Goal: Information Seeking & Learning: Learn about a topic

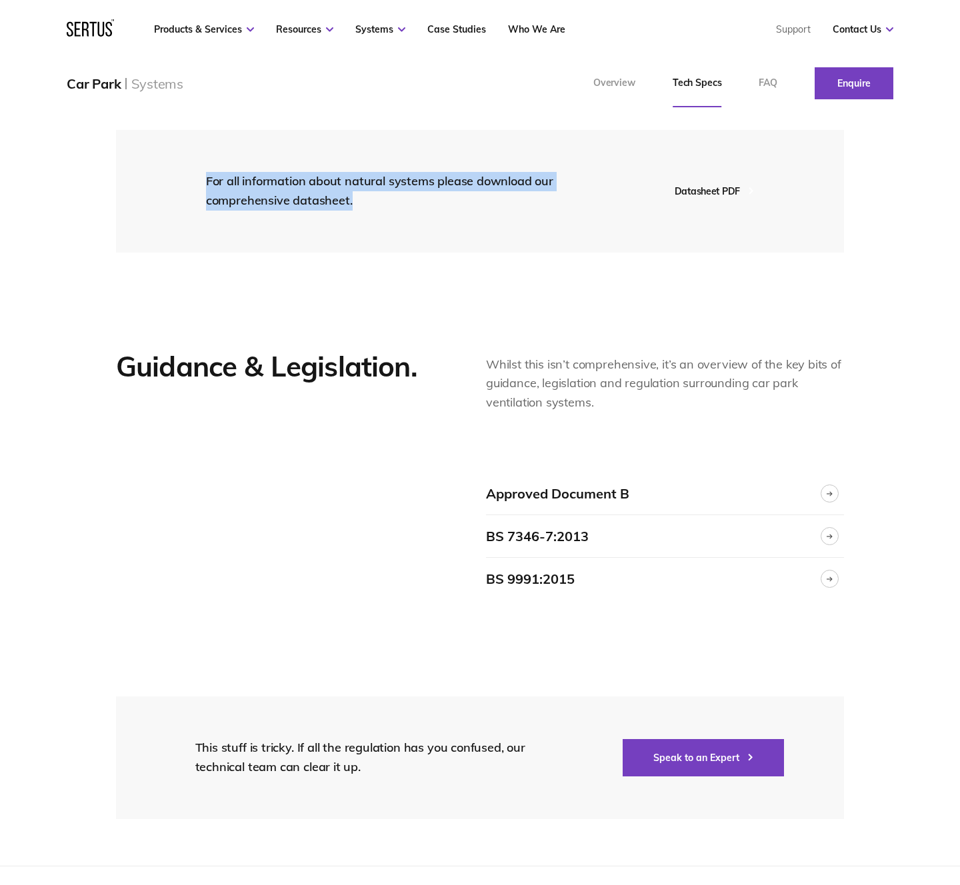
drag, startPoint x: 207, startPoint y: 180, endPoint x: 399, endPoint y: 197, distance: 193.4
click at [399, 197] on div "For all information about natural systems please download our comprehensive dat…" at bounding box center [387, 191] width 362 height 39
copy div "For all information about natural systems please download our comprehensive dat…"
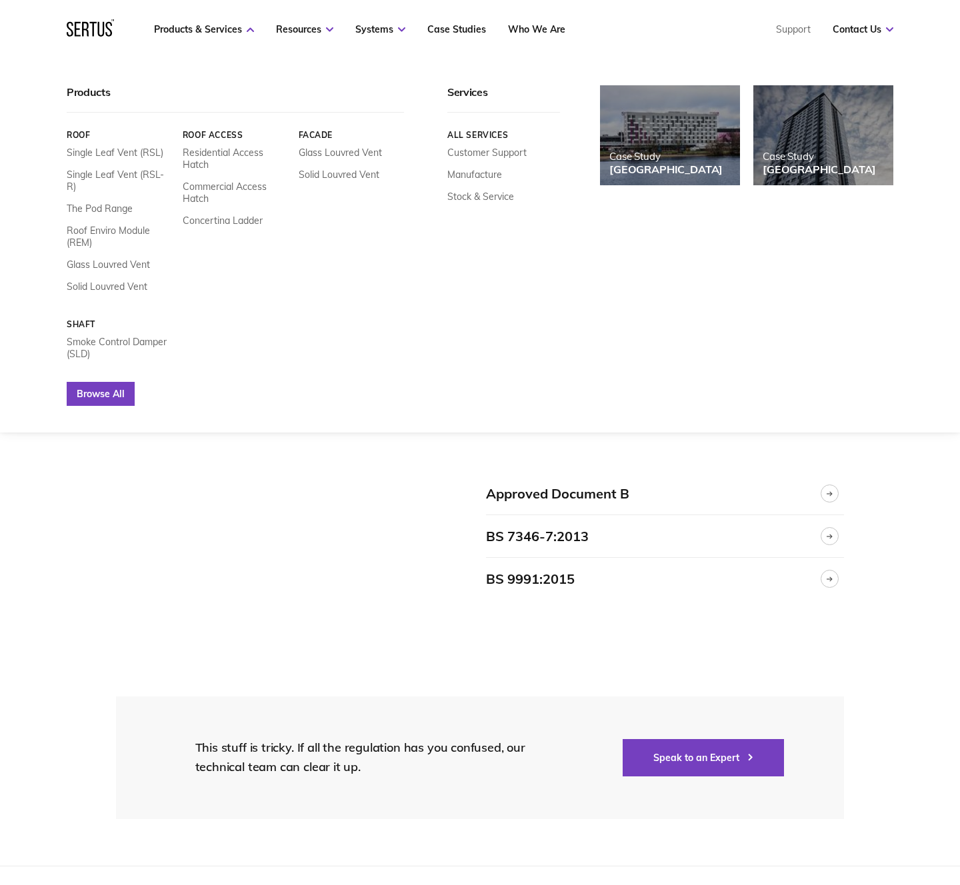
click at [101, 382] on link "Browse All" at bounding box center [101, 394] width 68 height 24
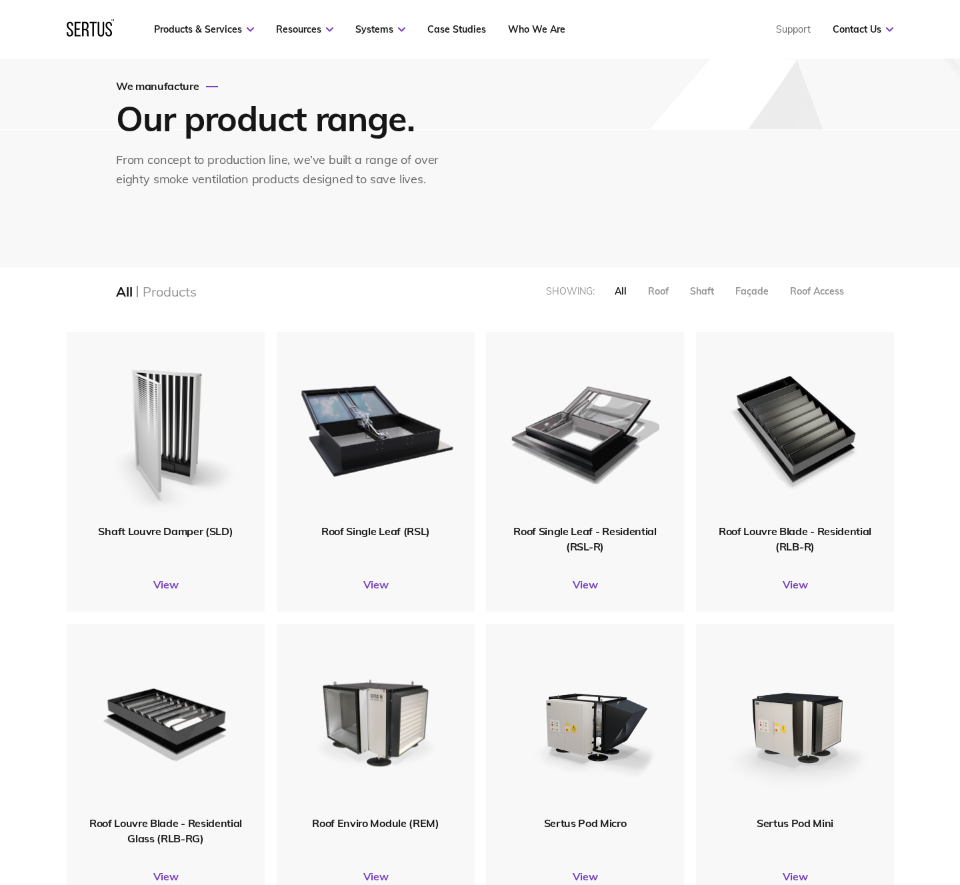
scroll to position [86, 0]
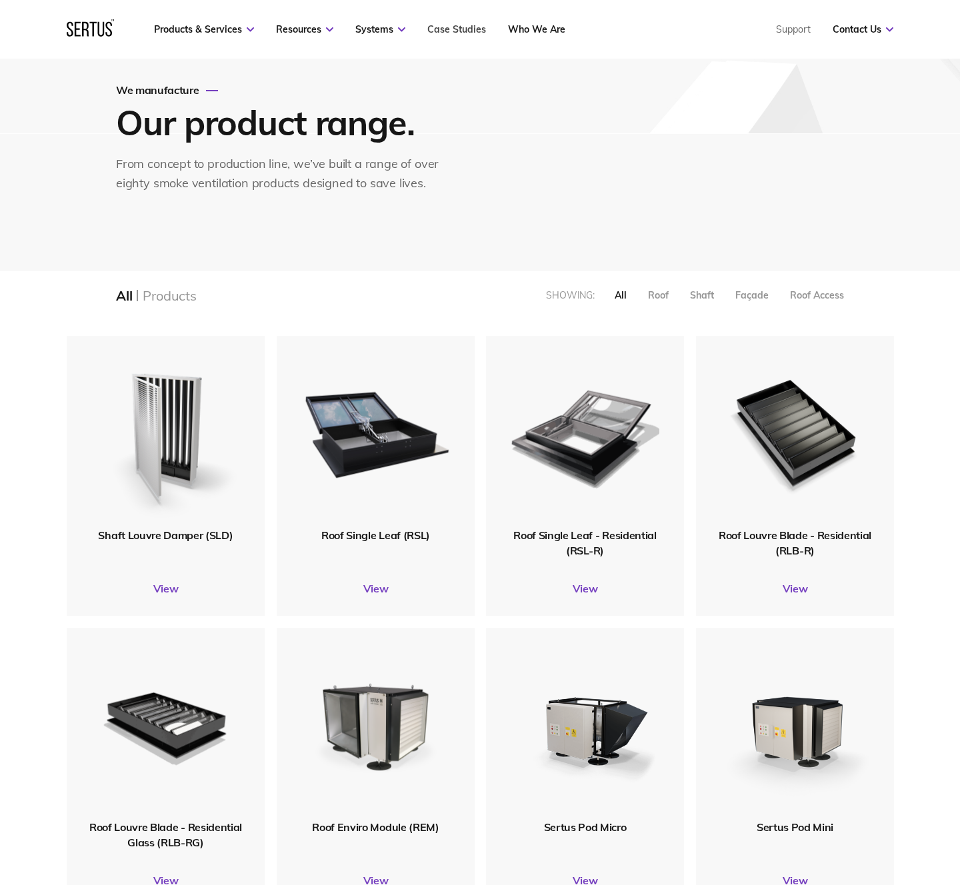
click at [443, 35] on nav "Products & Services Resources Systems Case Studies Who We Are Support Contact U…" at bounding box center [480, 29] width 826 height 59
click at [445, 29] on link "Case Studies" at bounding box center [456, 29] width 59 height 12
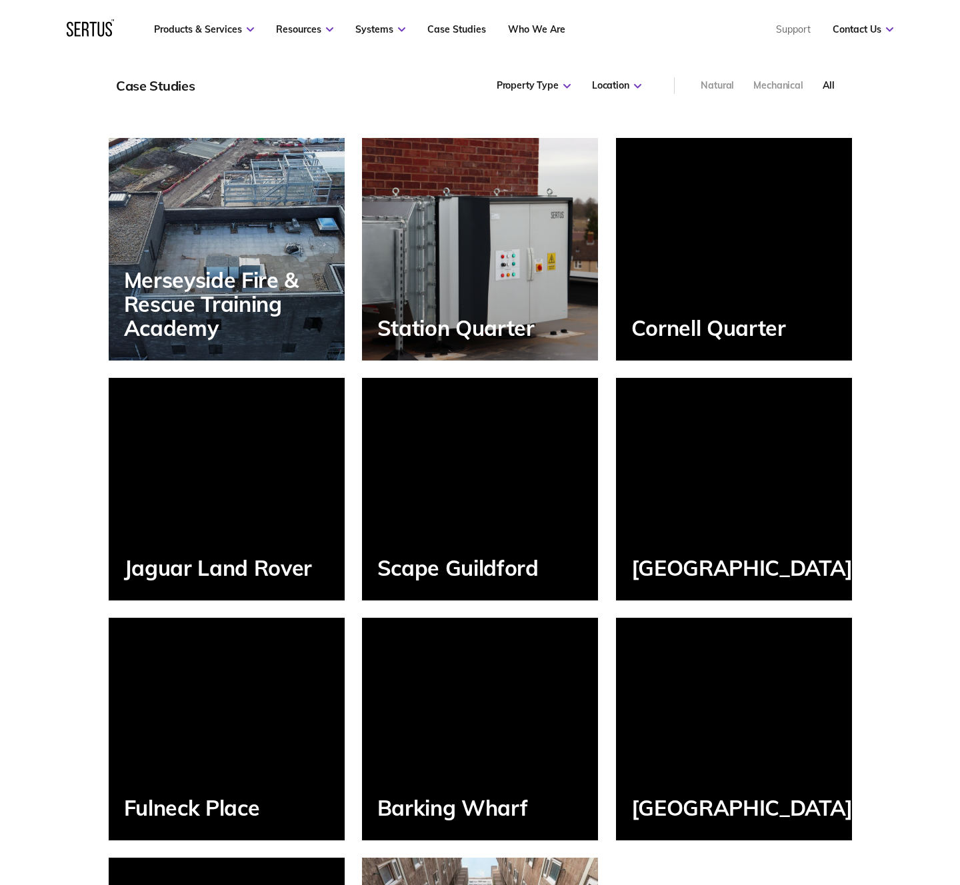
scroll to position [1084, 0]
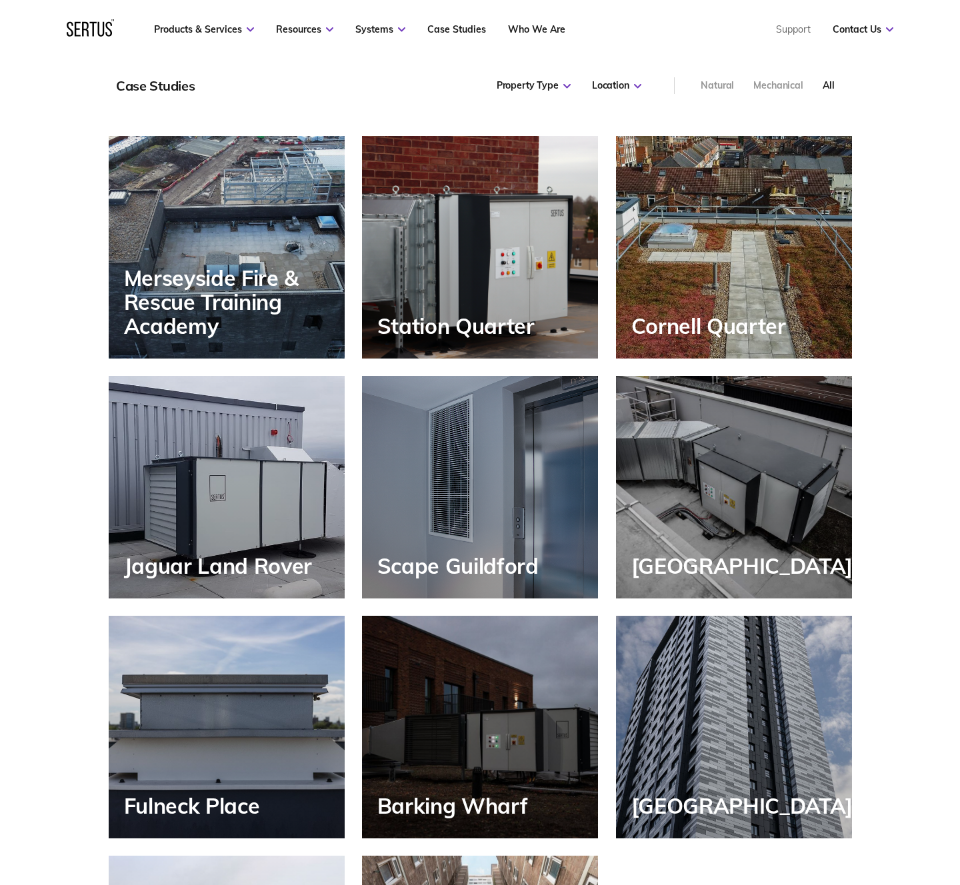
click at [493, 435] on div "Scape Guildford" at bounding box center [480, 487] width 236 height 223
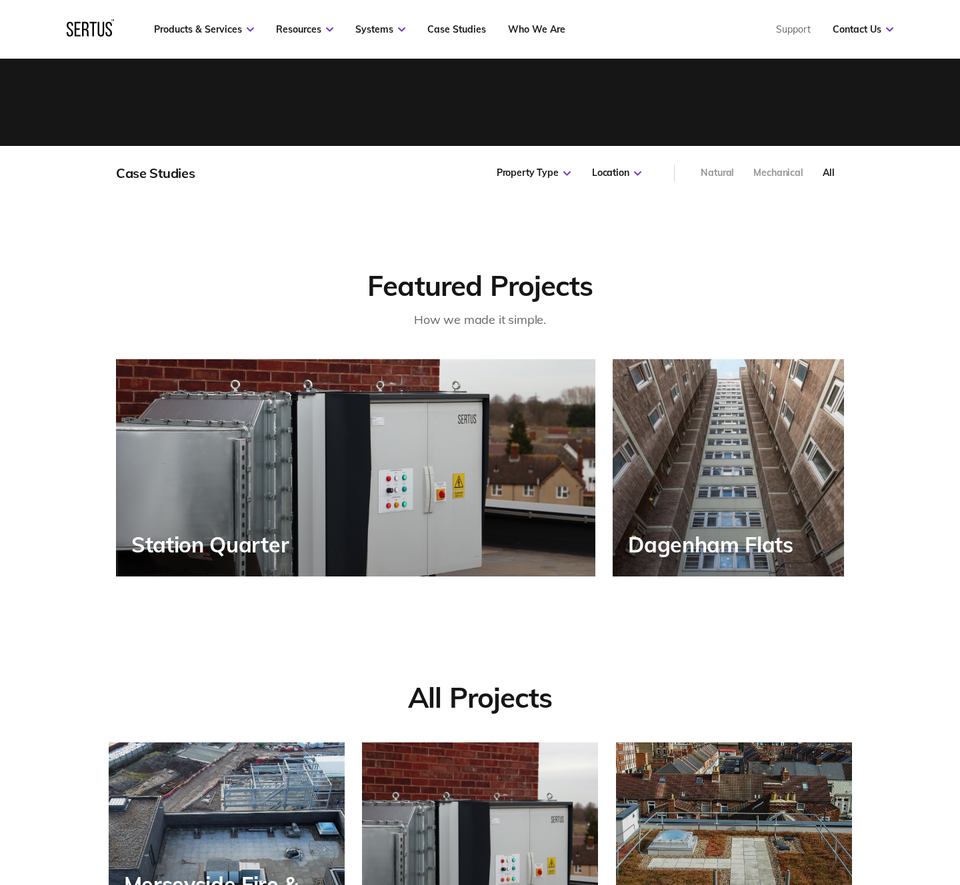
scroll to position [536, 0]
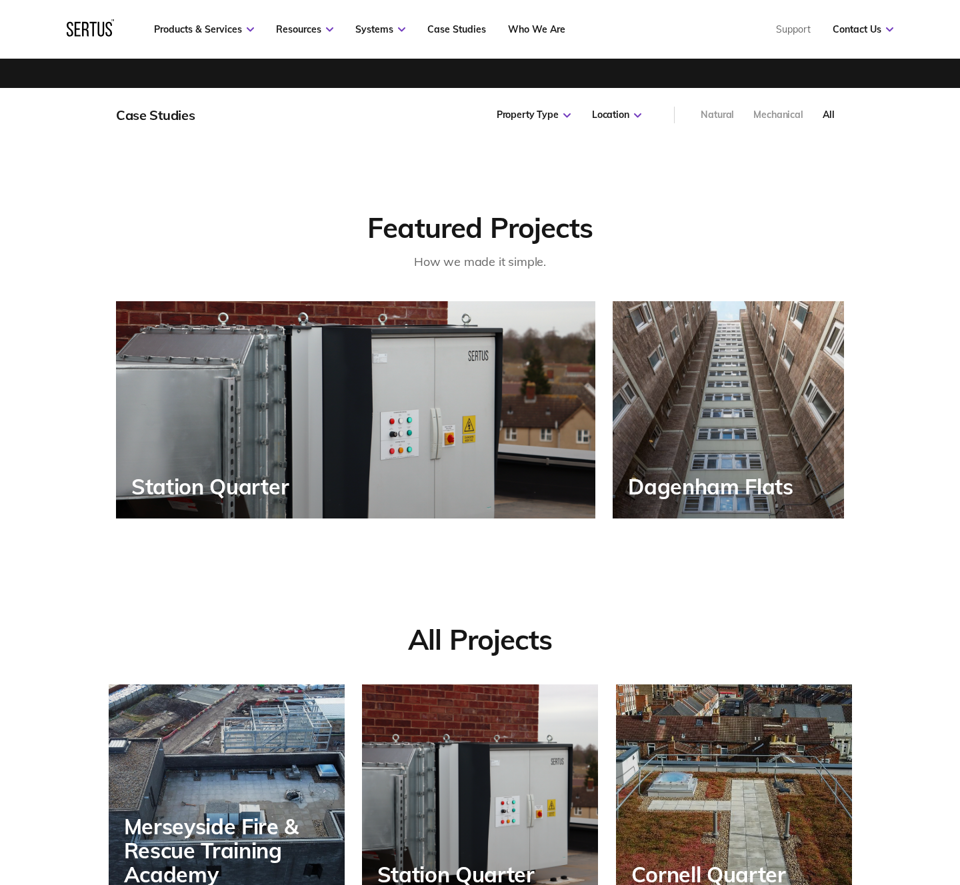
click at [445, 395] on div "Station Quarter" at bounding box center [355, 409] width 479 height 217
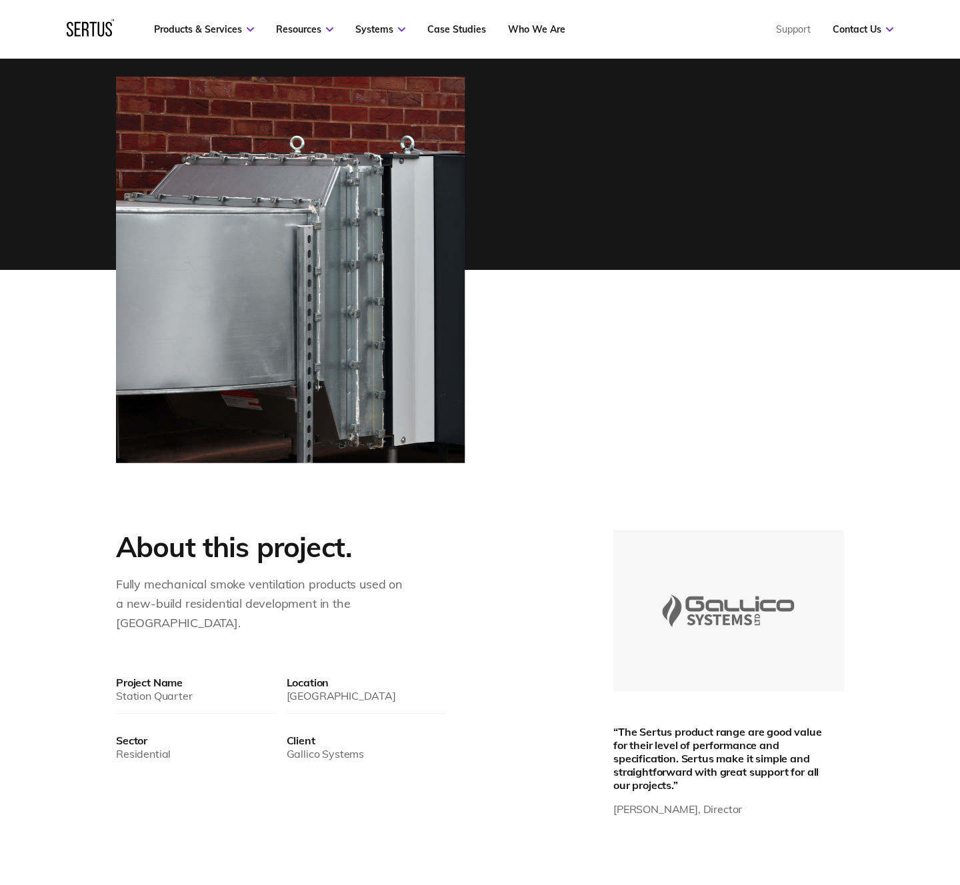
scroll to position [255, 0]
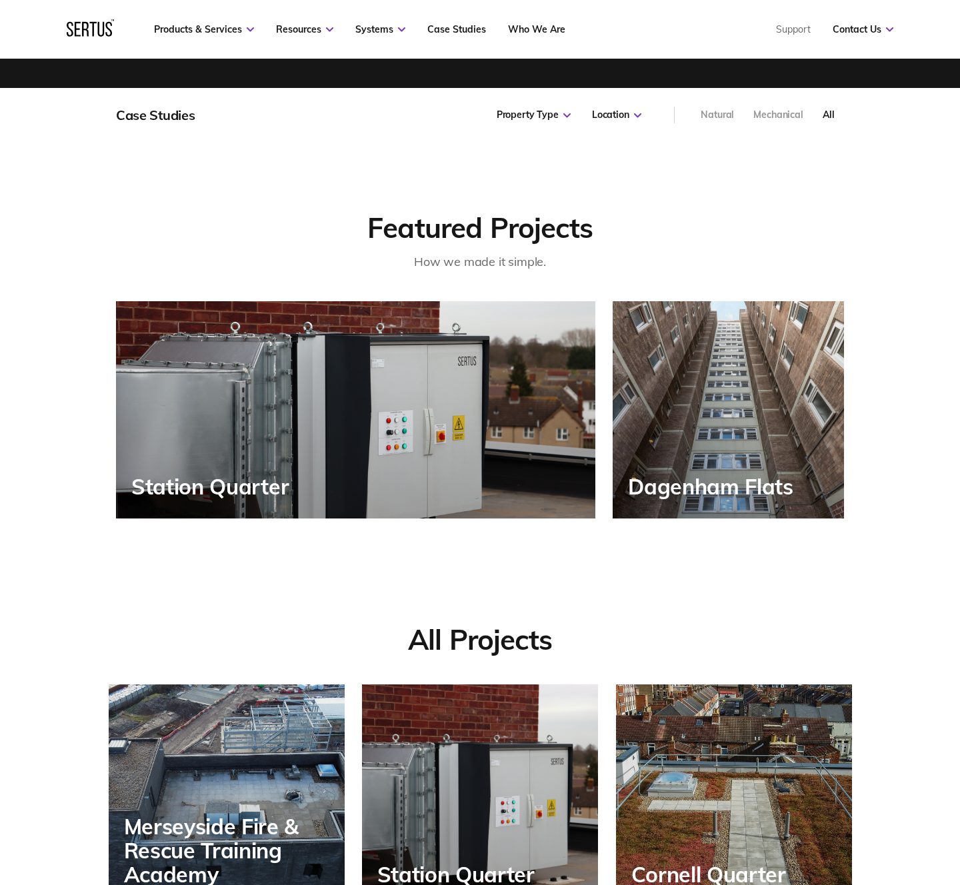
scroll to position [683, 744]
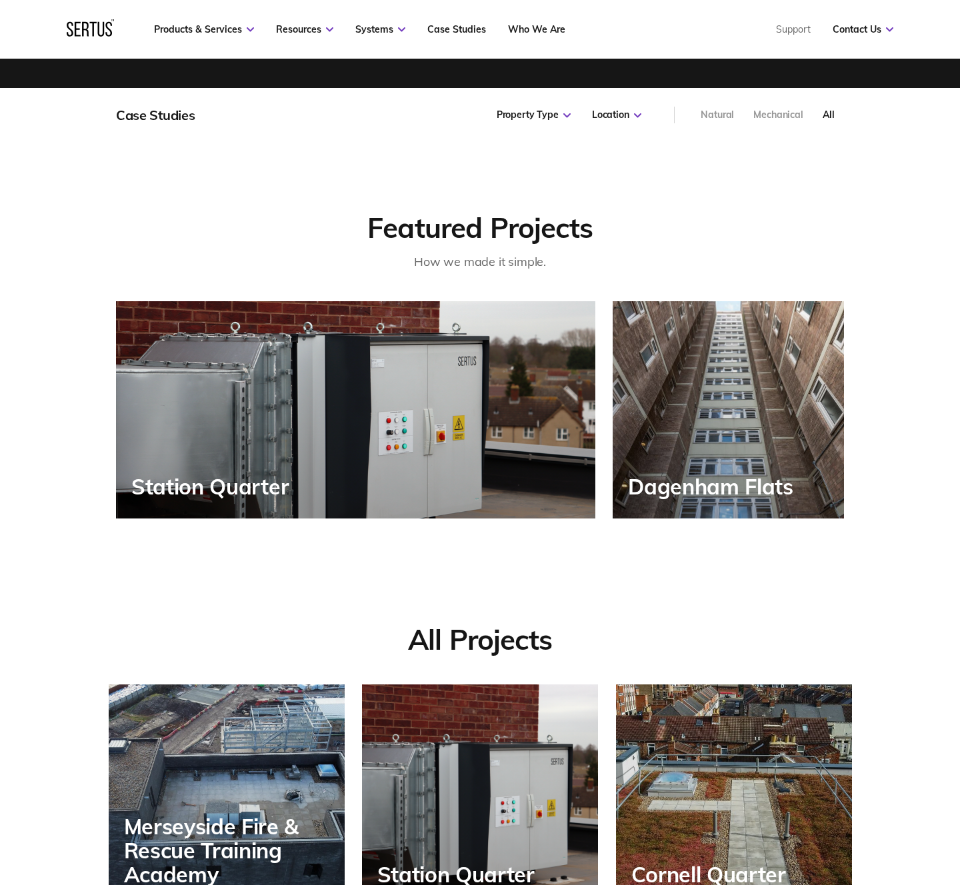
click at [703, 405] on div "Dagenham Flats" at bounding box center [728, 409] width 231 height 217
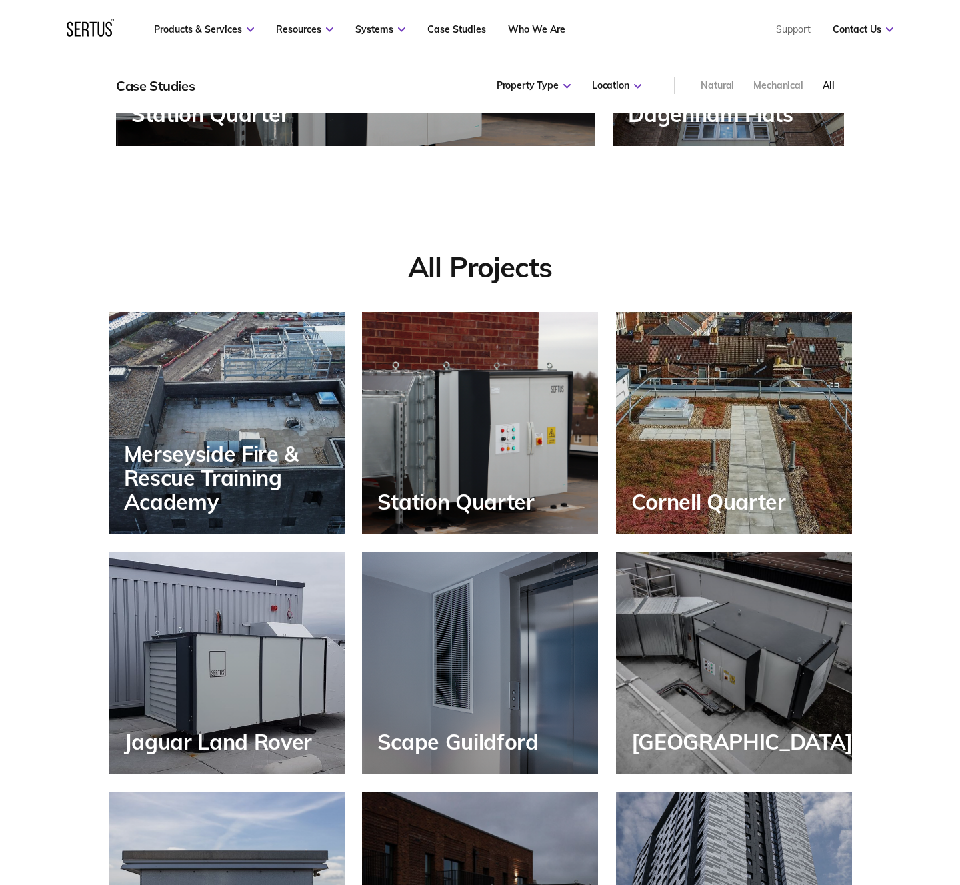
click at [734, 439] on div "Cornell Quarter" at bounding box center [734, 423] width 236 height 223
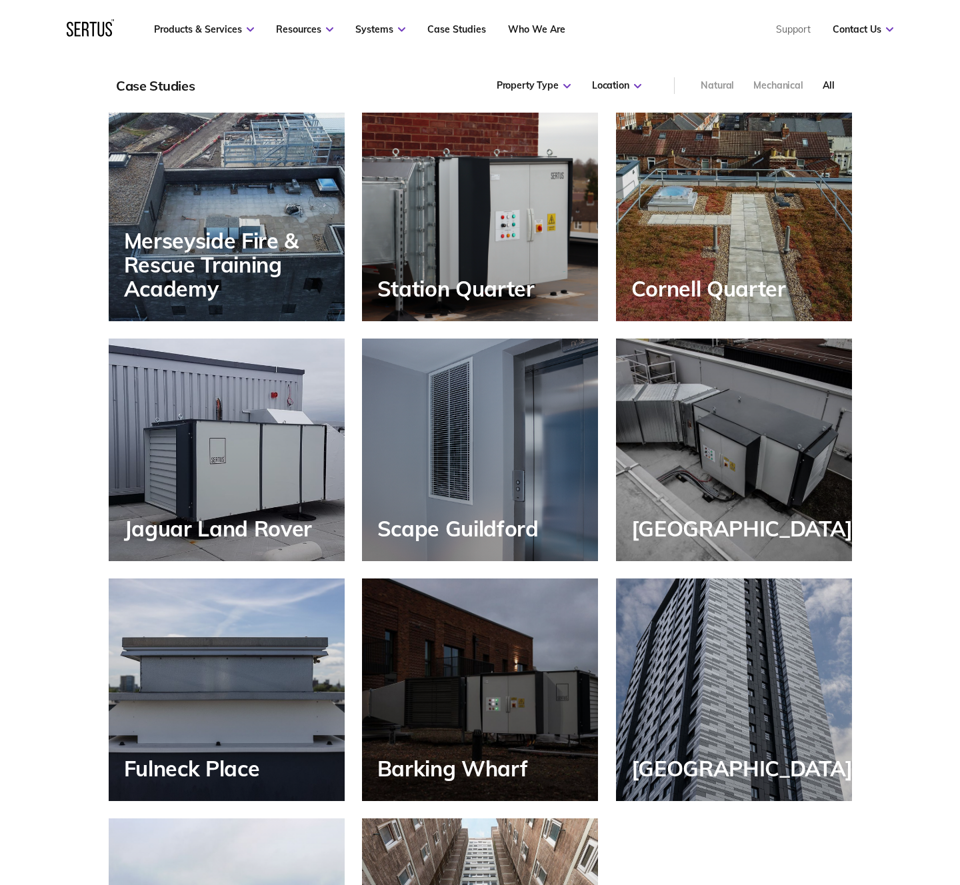
click at [494, 417] on div "Scape Guildford" at bounding box center [480, 450] width 236 height 223
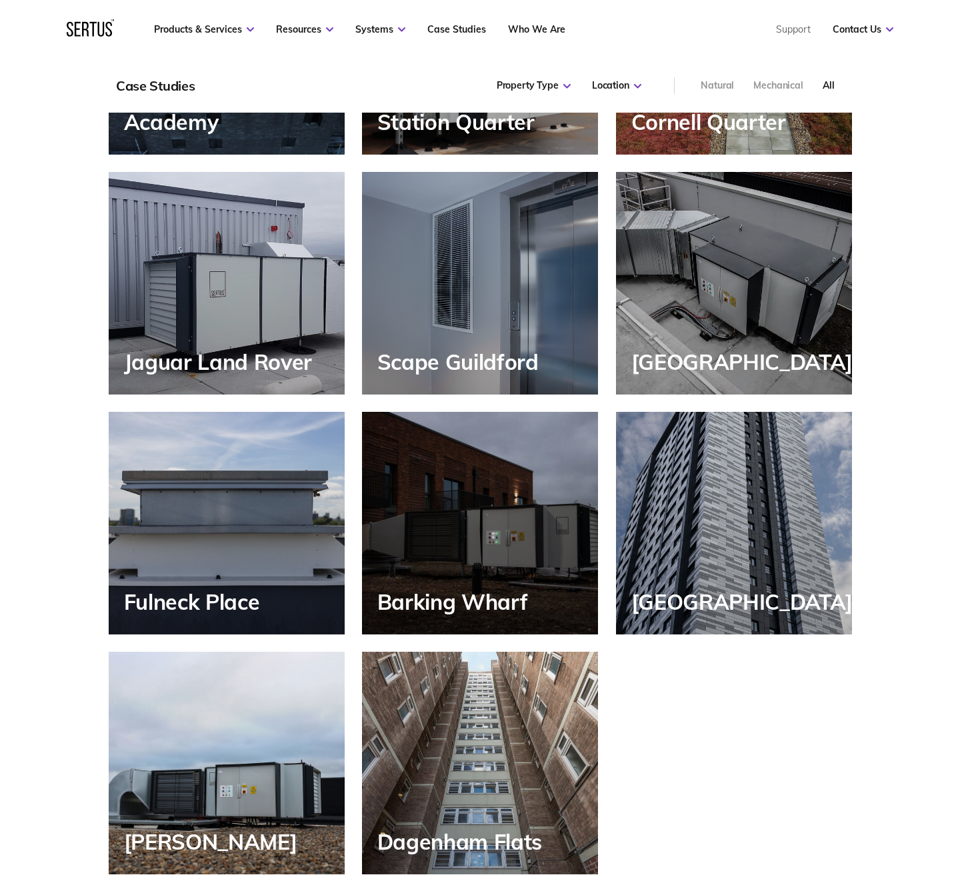
click at [728, 350] on div "[GEOGRAPHIC_DATA]" at bounding box center [745, 362] width 229 height 24
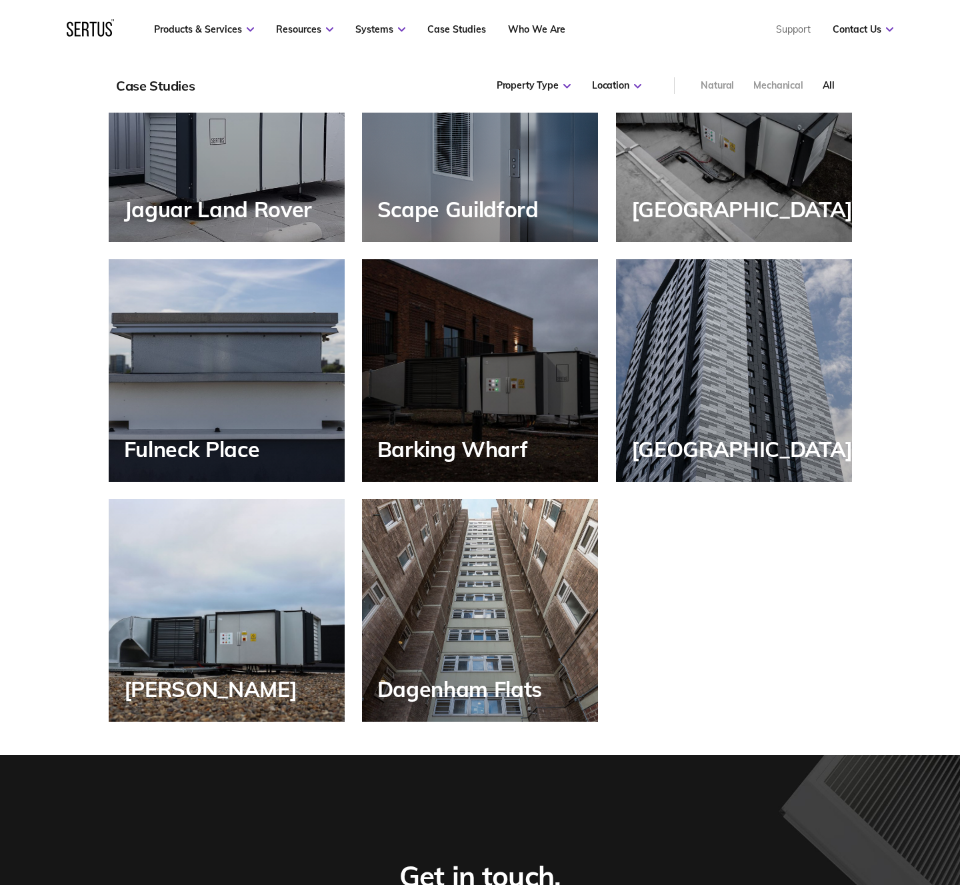
click at [223, 379] on div "Fulneck Place" at bounding box center [227, 370] width 236 height 223
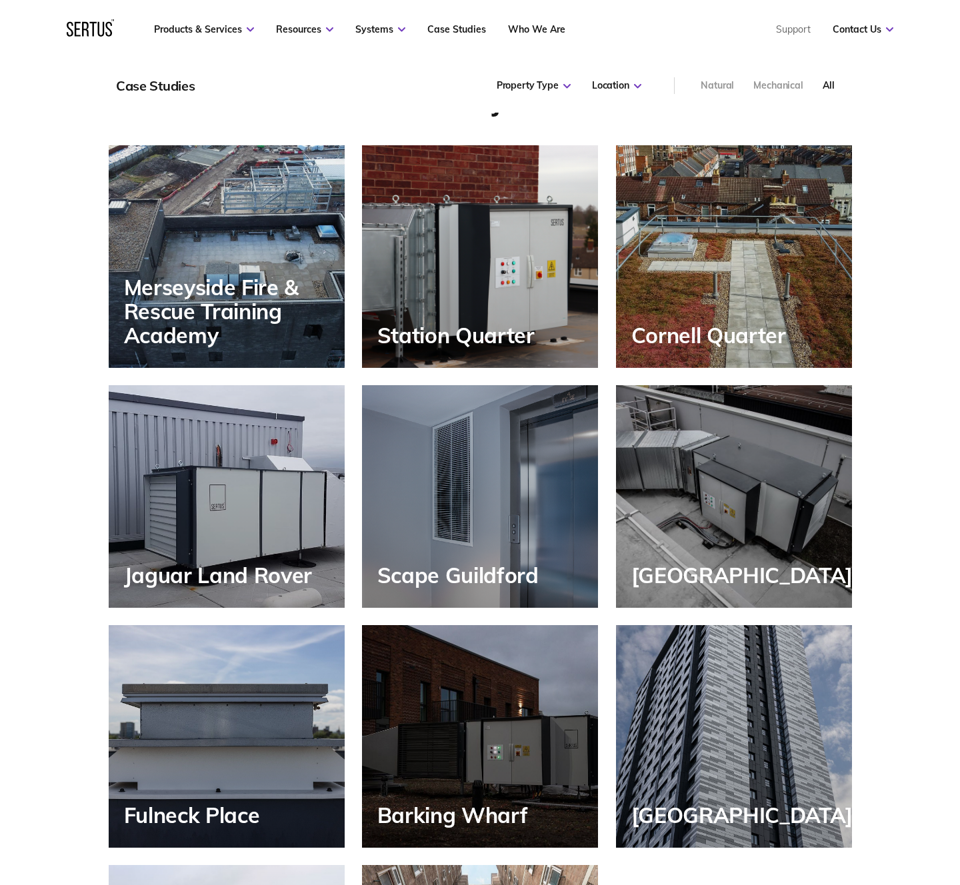
click at [509, 655] on div "Barking Wharf" at bounding box center [480, 736] width 236 height 223
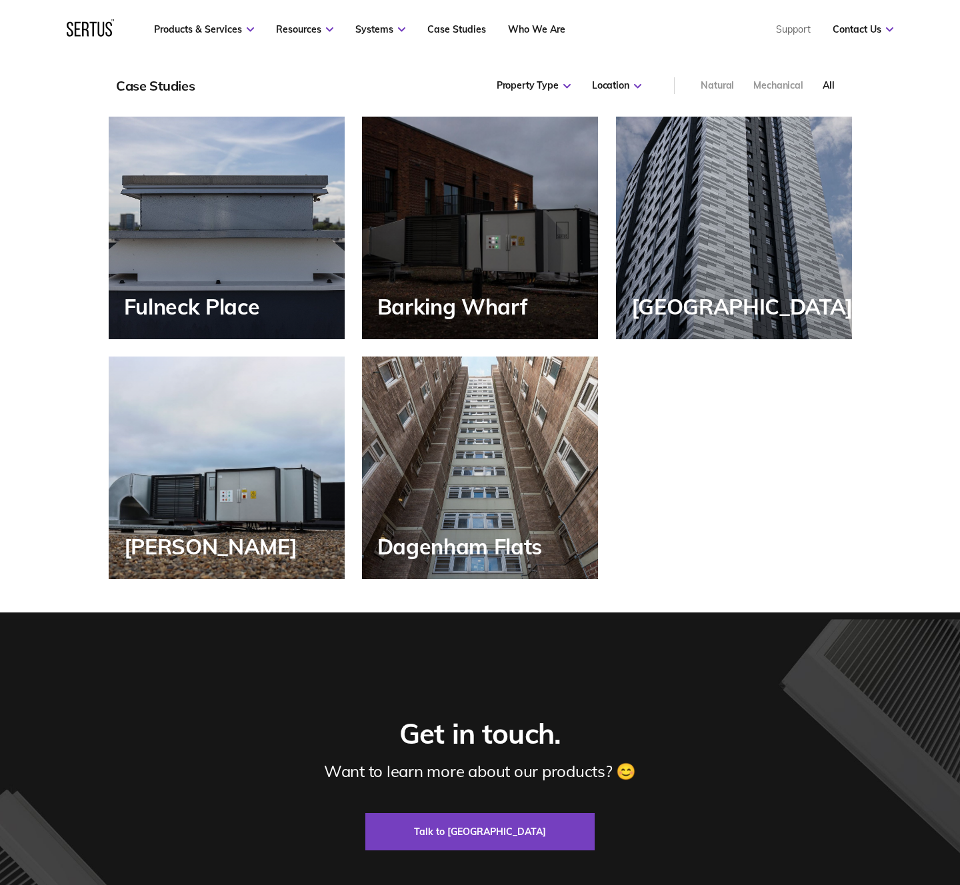
click at [768, 281] on div "[GEOGRAPHIC_DATA]" at bounding box center [734, 228] width 236 height 223
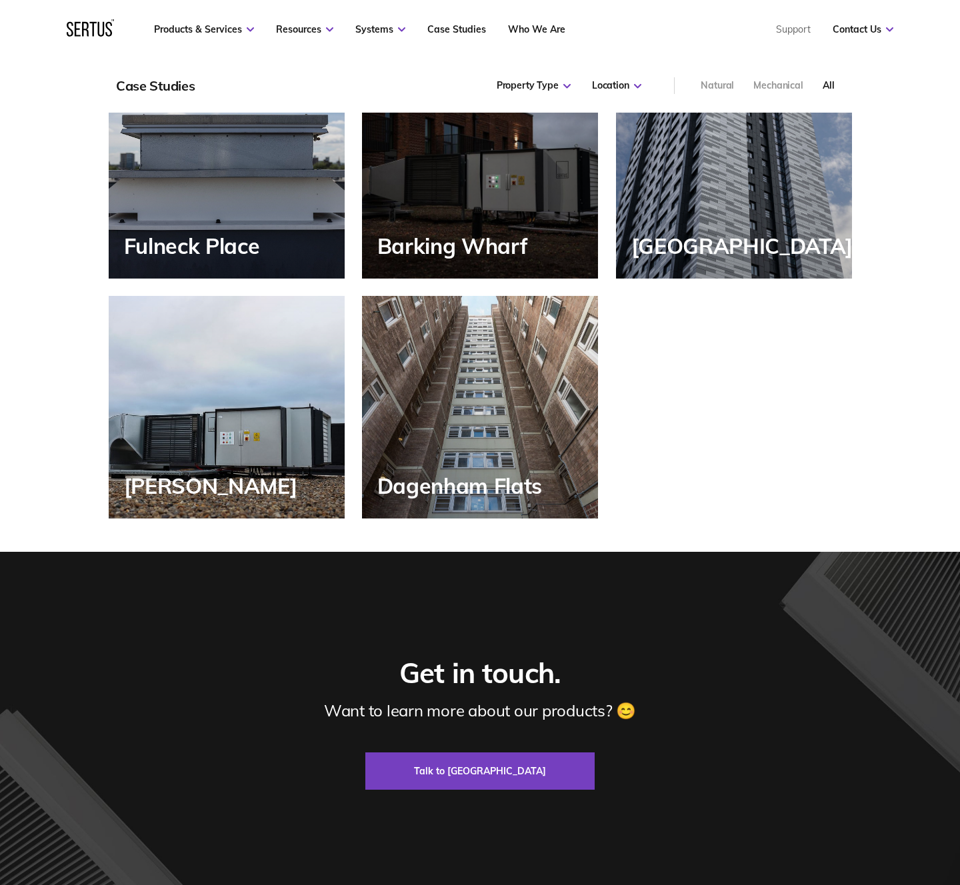
click at [269, 397] on div "LIV Sheffield" at bounding box center [227, 407] width 236 height 223
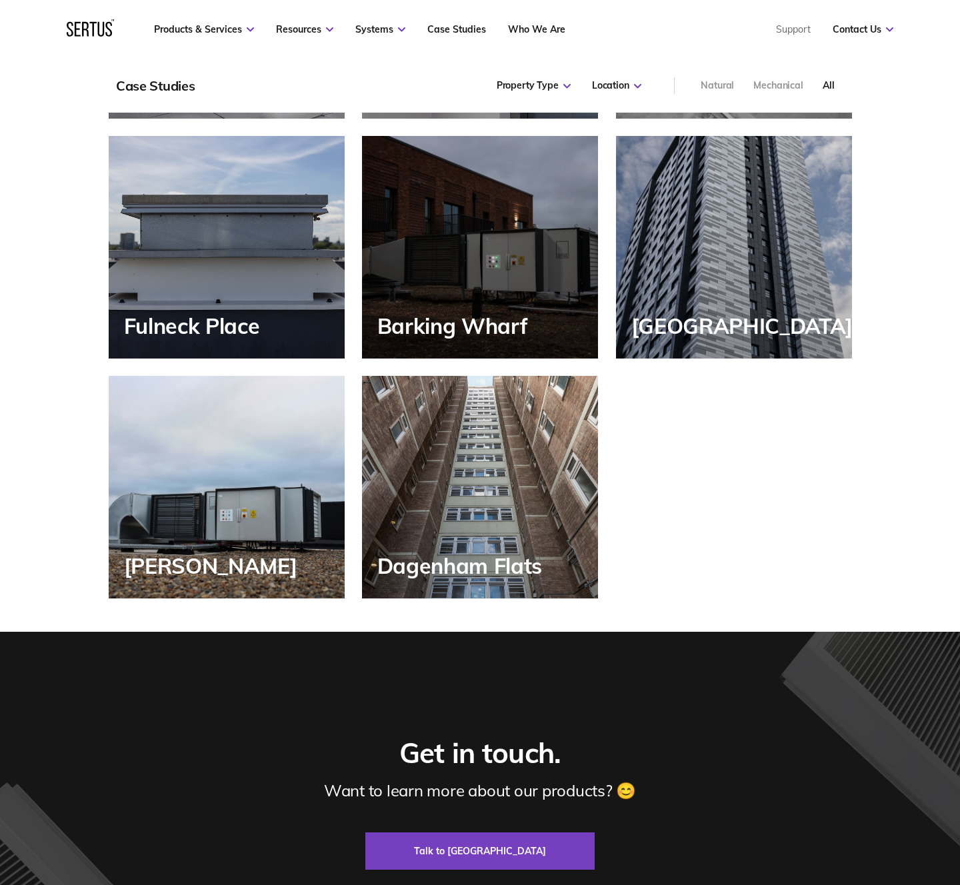
click at [469, 495] on div "Dagenham Flats" at bounding box center [480, 487] width 236 height 223
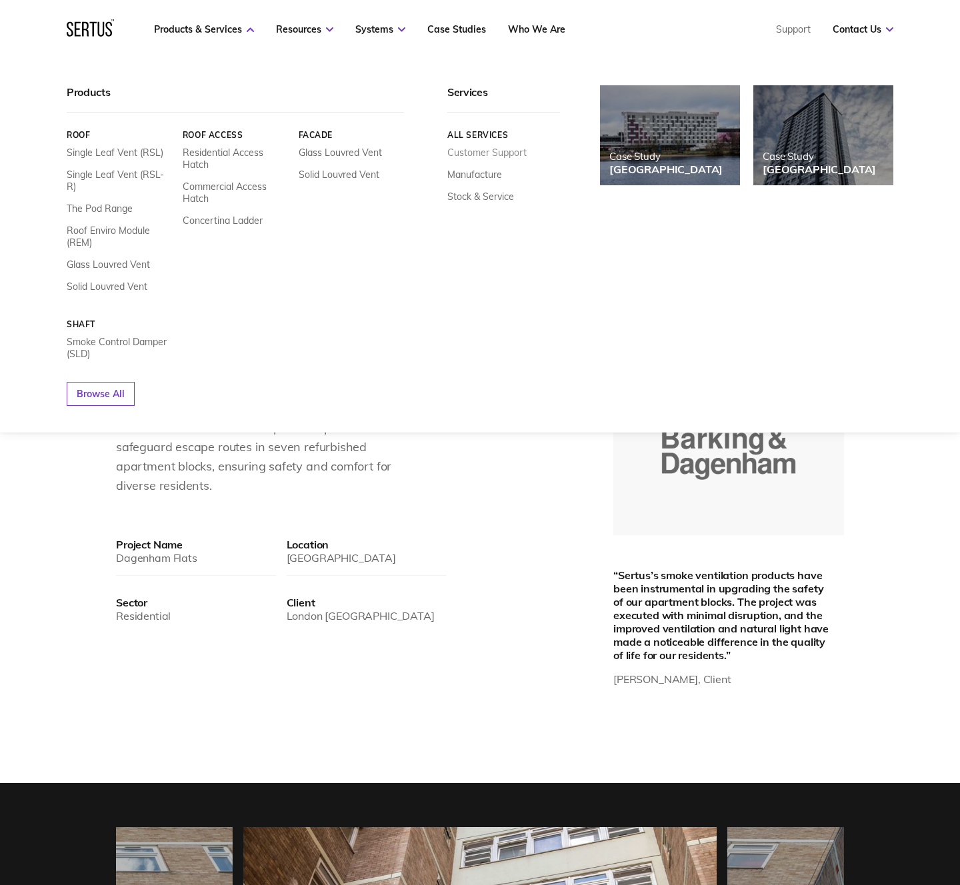
click at [503, 152] on link "Customer Support" at bounding box center [486, 153] width 79 height 12
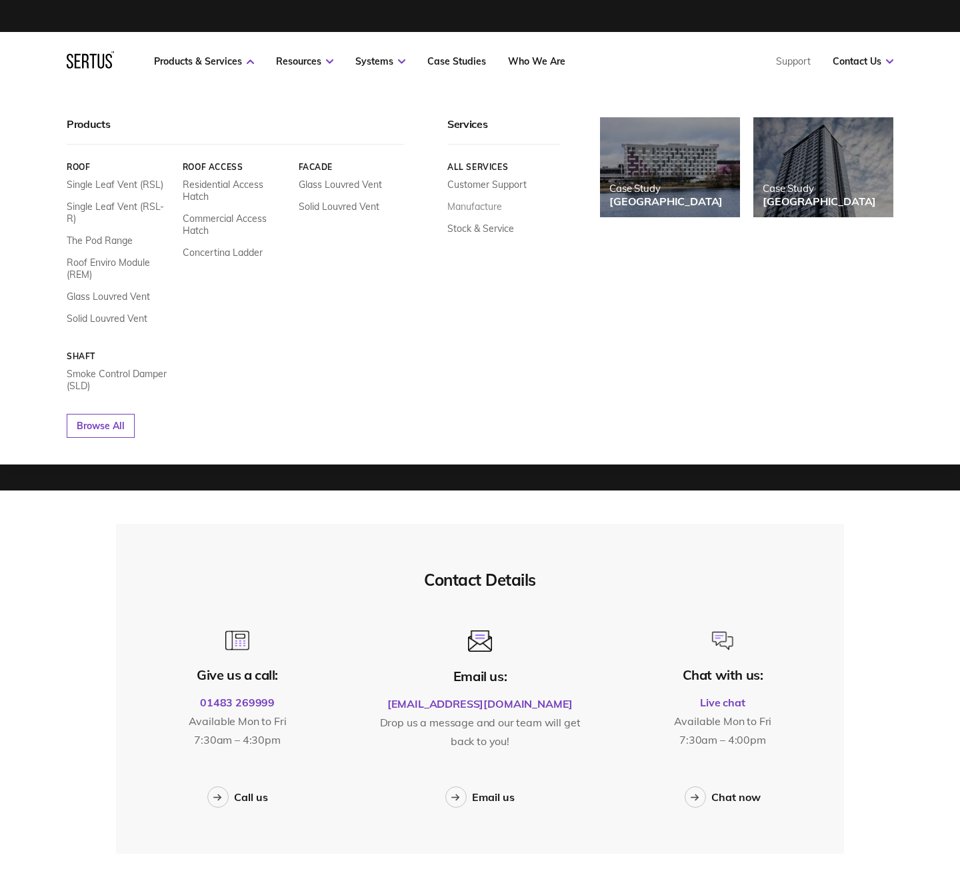
click at [468, 205] on link "Manufacture" at bounding box center [474, 207] width 55 height 12
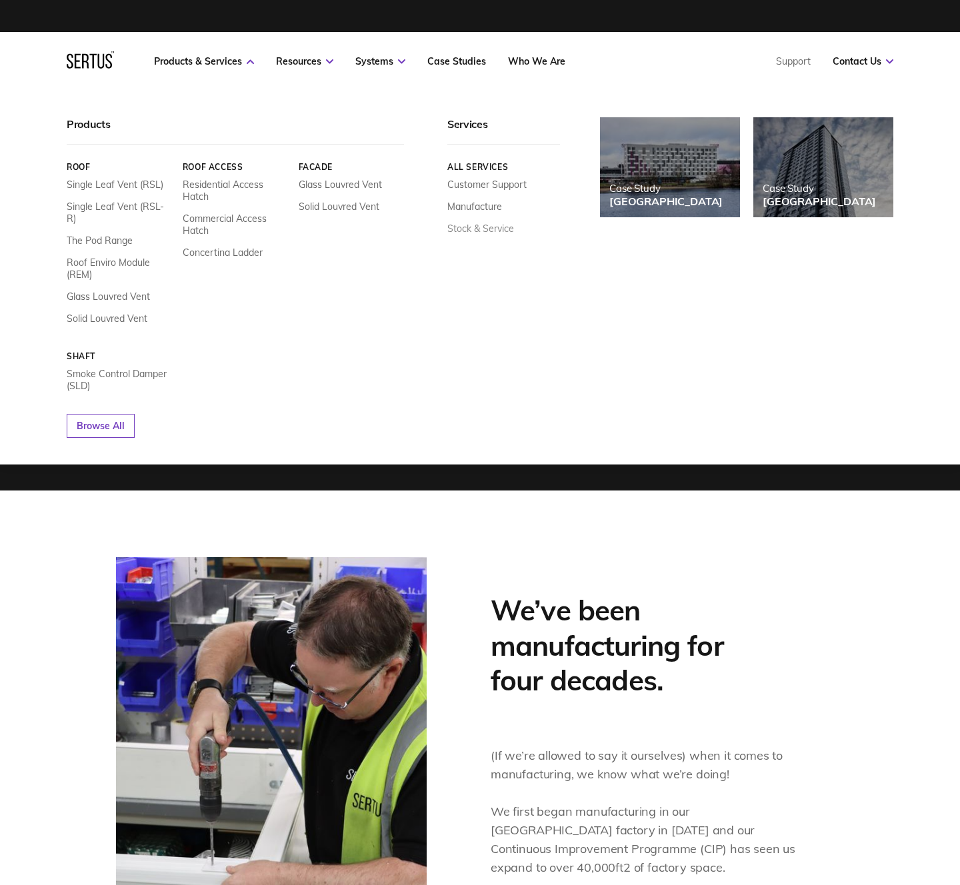
click at [485, 229] on link "Stock & Service" at bounding box center [480, 229] width 67 height 12
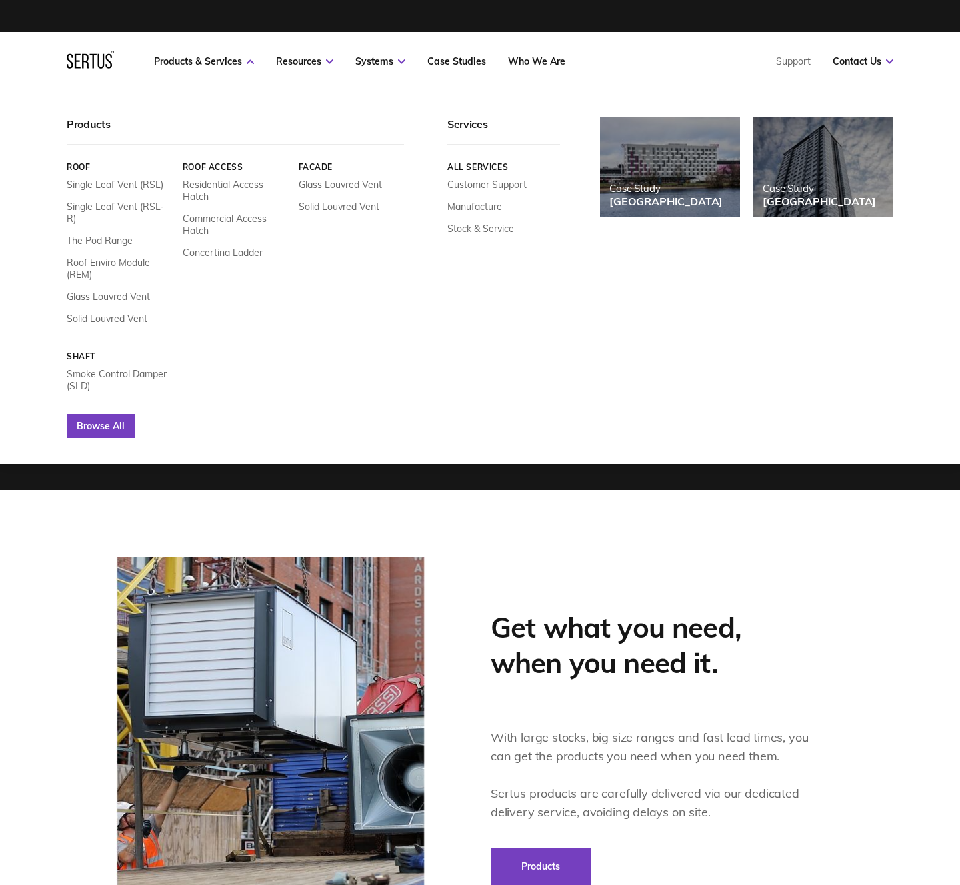
click at [94, 419] on link "Browse All" at bounding box center [101, 426] width 68 height 24
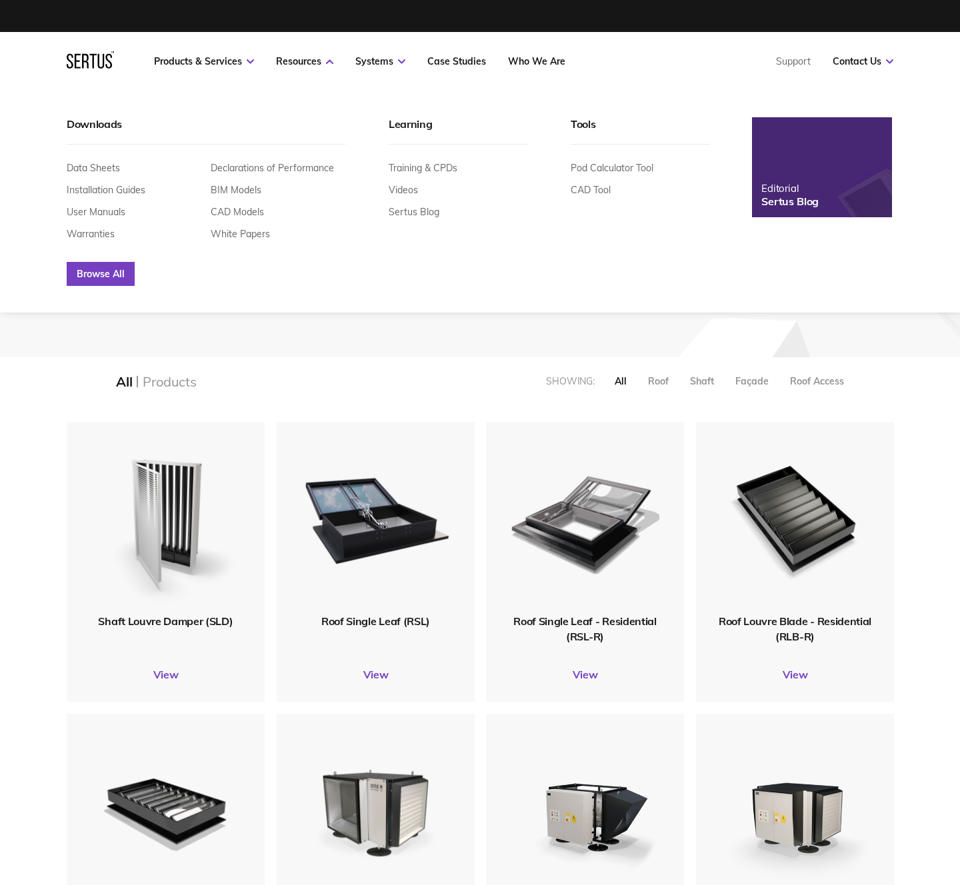
click at [98, 273] on link "Browse All" at bounding box center [101, 274] width 68 height 24
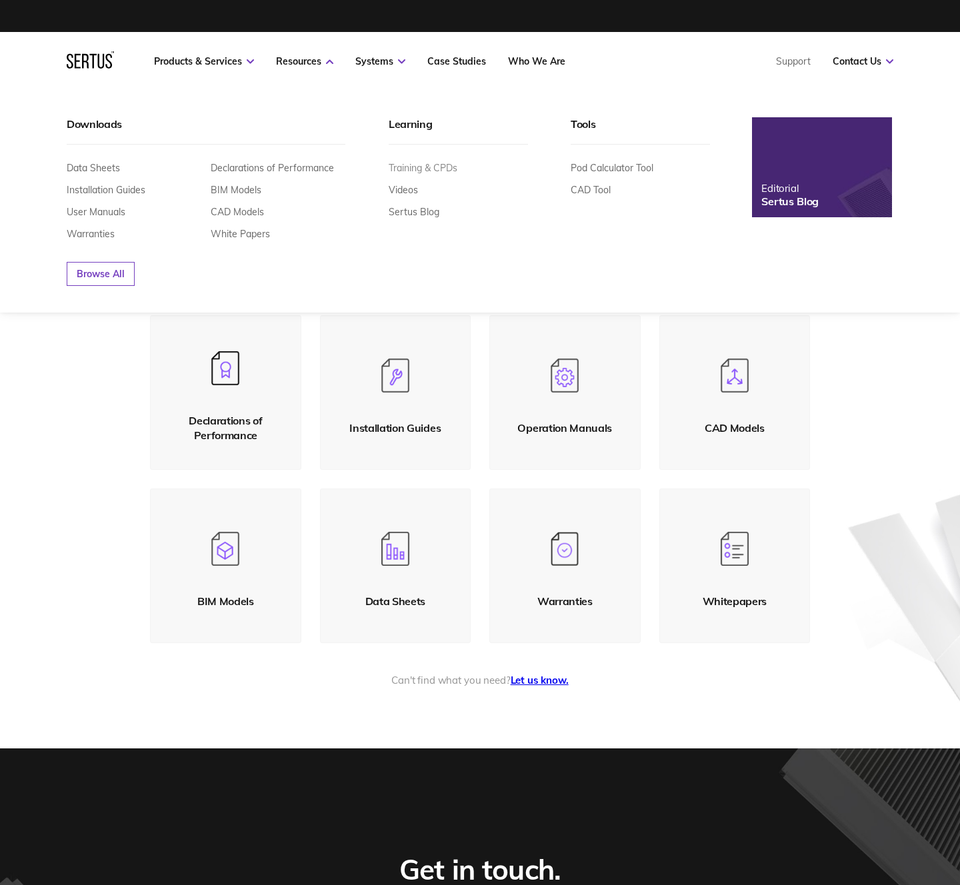
click at [422, 169] on link "Training & CPDs" at bounding box center [423, 168] width 69 height 12
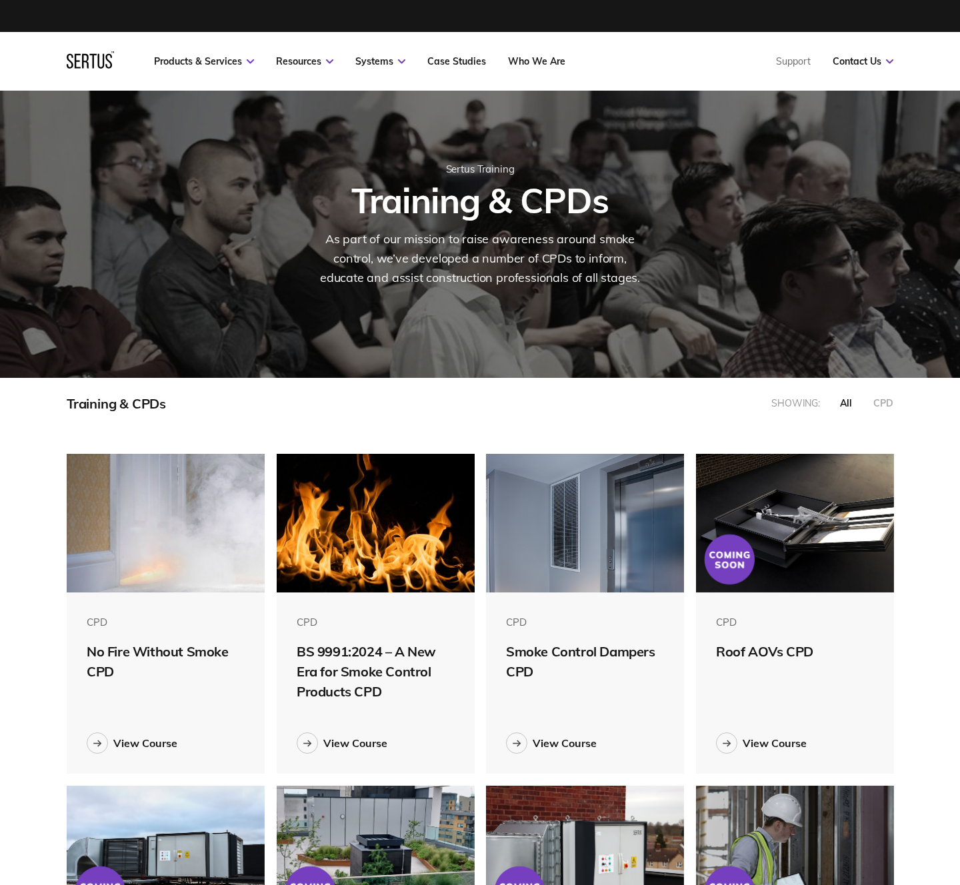
click at [885, 404] on div "CPD" at bounding box center [883, 403] width 20 height 12
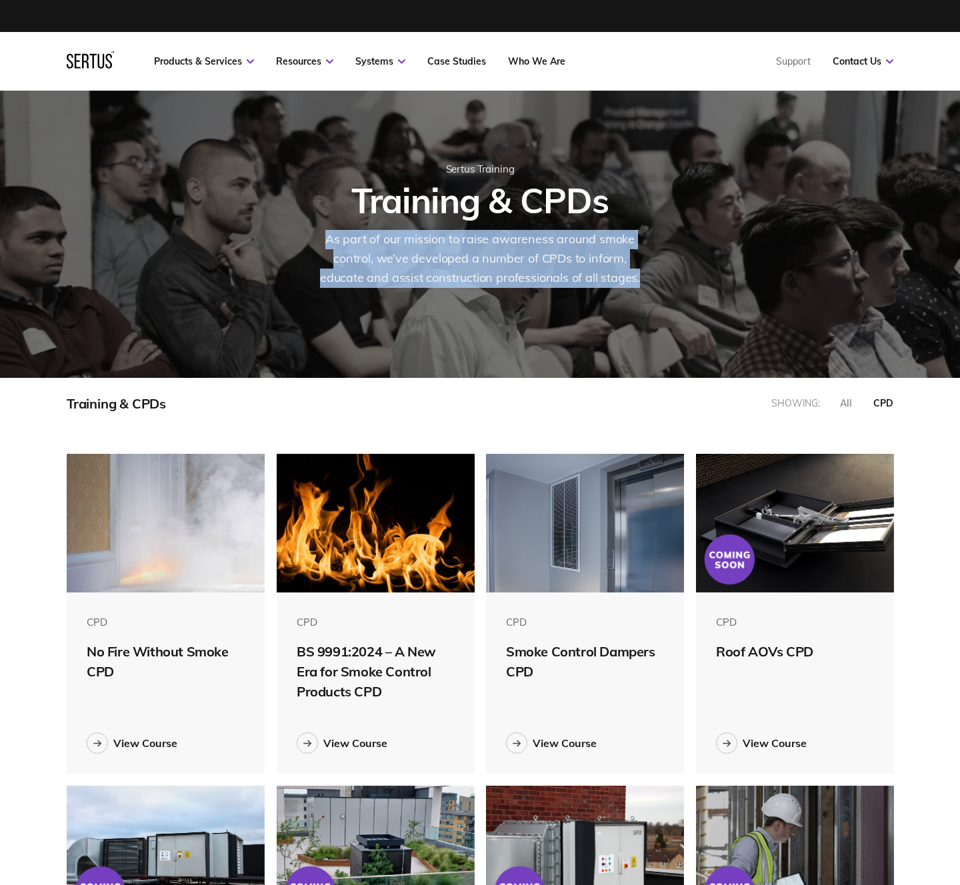
drag, startPoint x: 329, startPoint y: 238, endPoint x: 681, endPoint y: 275, distance: 353.9
click at [681, 275] on div "Sertus Training Training & CPDs As part of our mission to raise awareness aroun…" at bounding box center [479, 225] width 781 height 125
copy div "As part of our mission to raise awareness around smoke control, we’ve developed…"
